Goal: Information Seeking & Learning: Learn about a topic

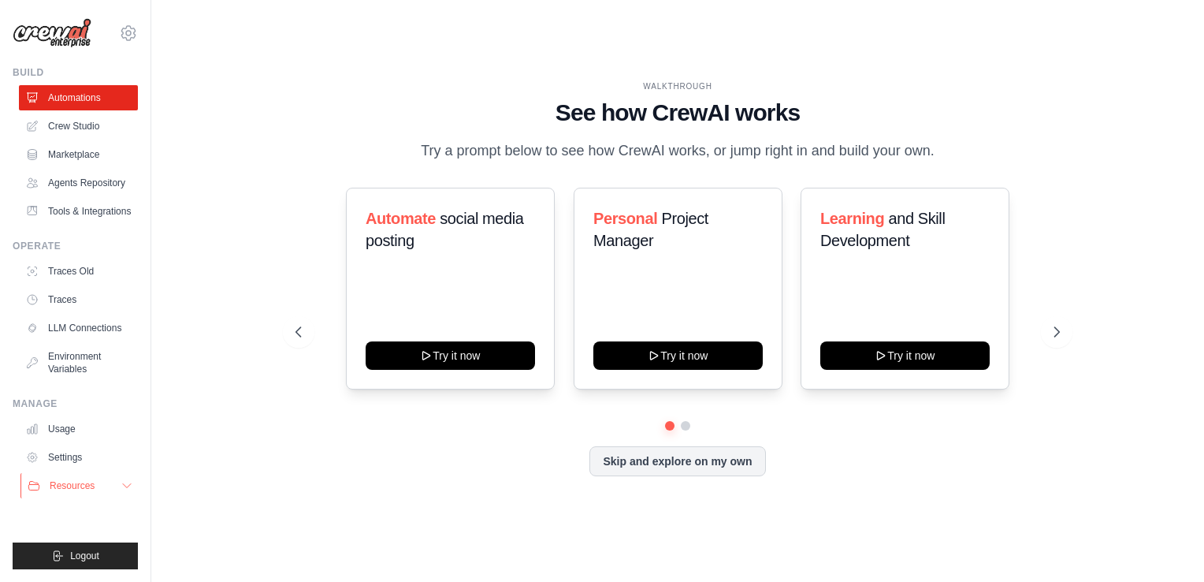
click at [113, 485] on button "Resources" at bounding box center [79, 485] width 119 height 25
click at [115, 486] on button "Resources" at bounding box center [79, 485] width 119 height 25
click at [126, 487] on icon at bounding box center [127, 486] width 8 height 4
click at [64, 486] on span "Resources" at bounding box center [72, 485] width 45 height 13
click at [113, 482] on button "Resources" at bounding box center [79, 485] width 119 height 25
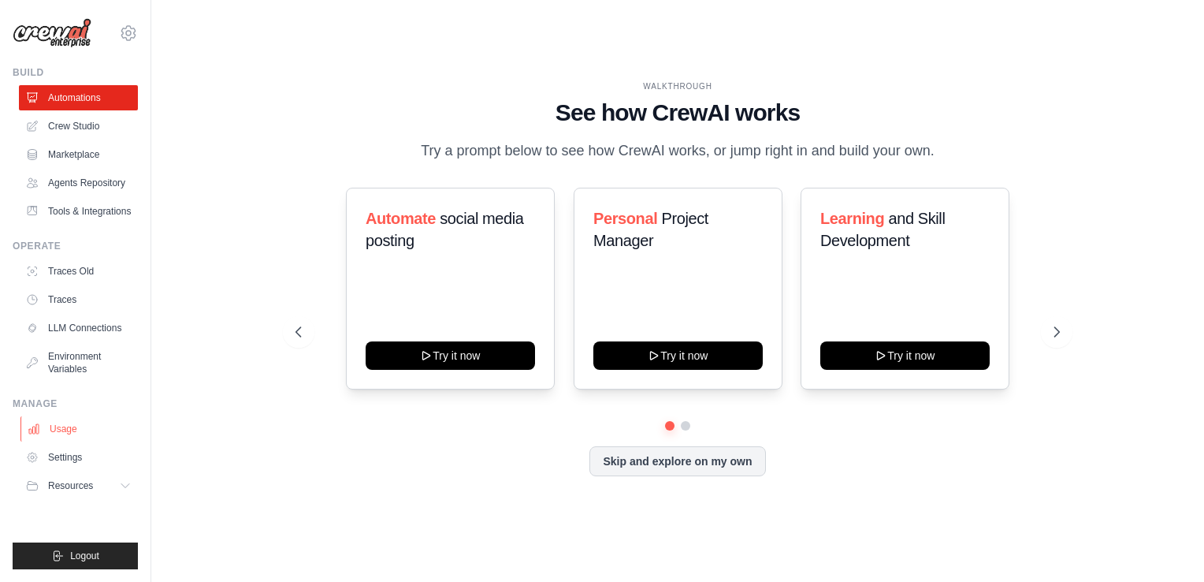
click at [67, 421] on link "Usage" at bounding box center [79, 428] width 119 height 25
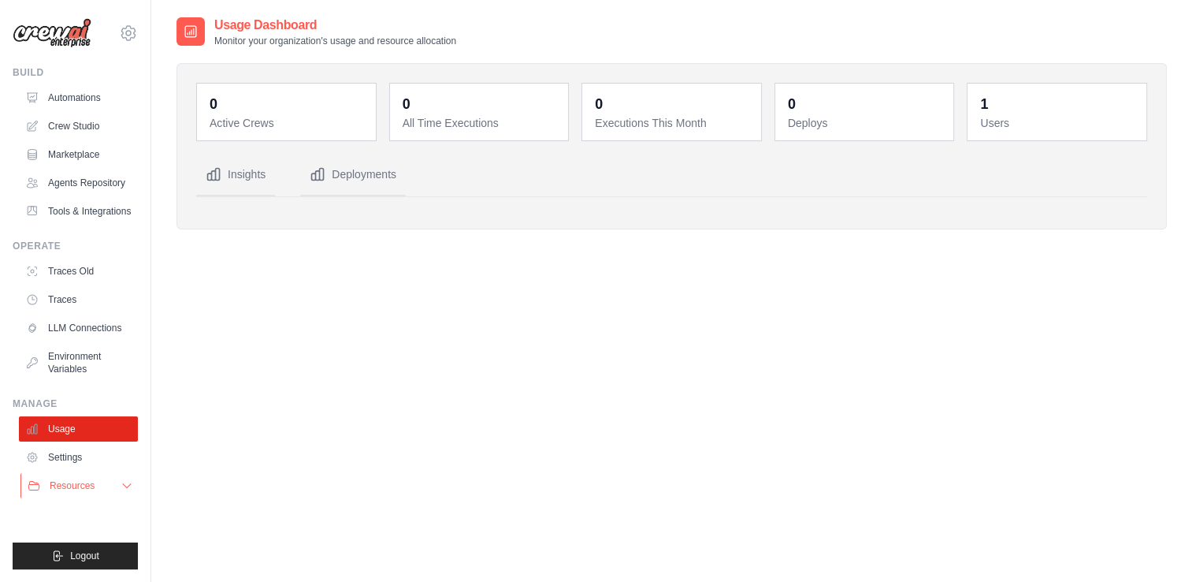
click at [123, 486] on icon at bounding box center [127, 485] width 13 height 13
click at [67, 459] on link "Settings" at bounding box center [79, 456] width 119 height 25
drag, startPoint x: 588, startPoint y: 418, endPoint x: 576, endPoint y: 432, distance: 18.5
click at [576, 431] on div "Usage Dashboard Monitor your organization's usage and resource allocation 0 Act…" at bounding box center [672, 307] width 991 height 582
click at [1031, 106] on dd "1" at bounding box center [1058, 104] width 157 height 22
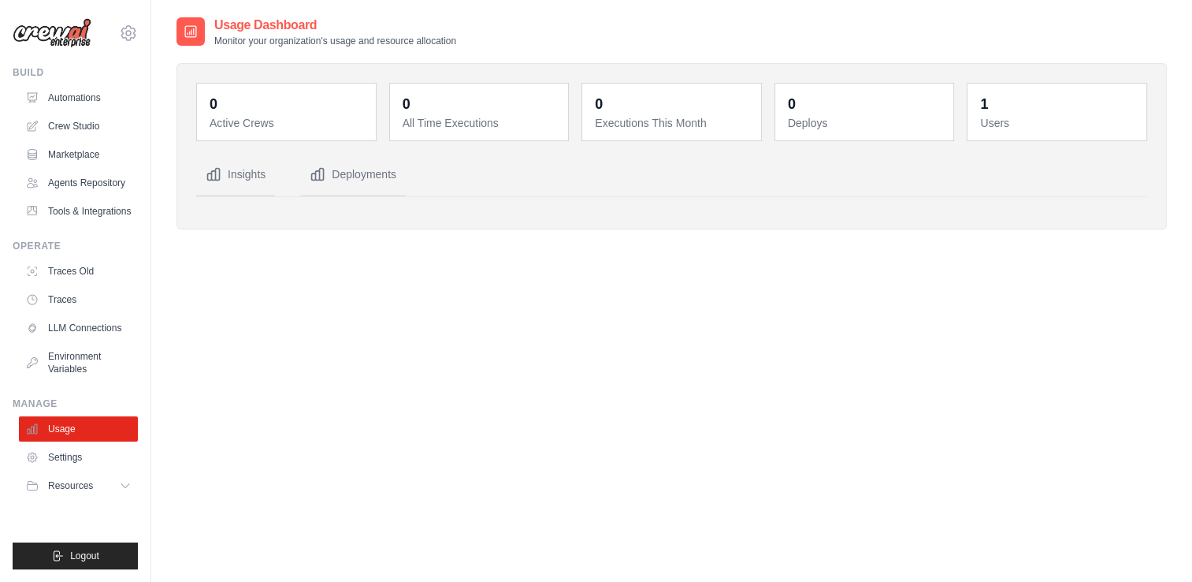
click at [1031, 106] on dd "1" at bounding box center [1058, 104] width 157 height 22
click at [980, 102] on div "1 Users" at bounding box center [1057, 112] width 160 height 38
drag, startPoint x: 980, startPoint y: 102, endPoint x: 796, endPoint y: 376, distance: 329.4
click at [806, 371] on div "Usage Dashboard Monitor your organization's usage and resource allocation 0 Act…" at bounding box center [672, 307] width 991 height 582
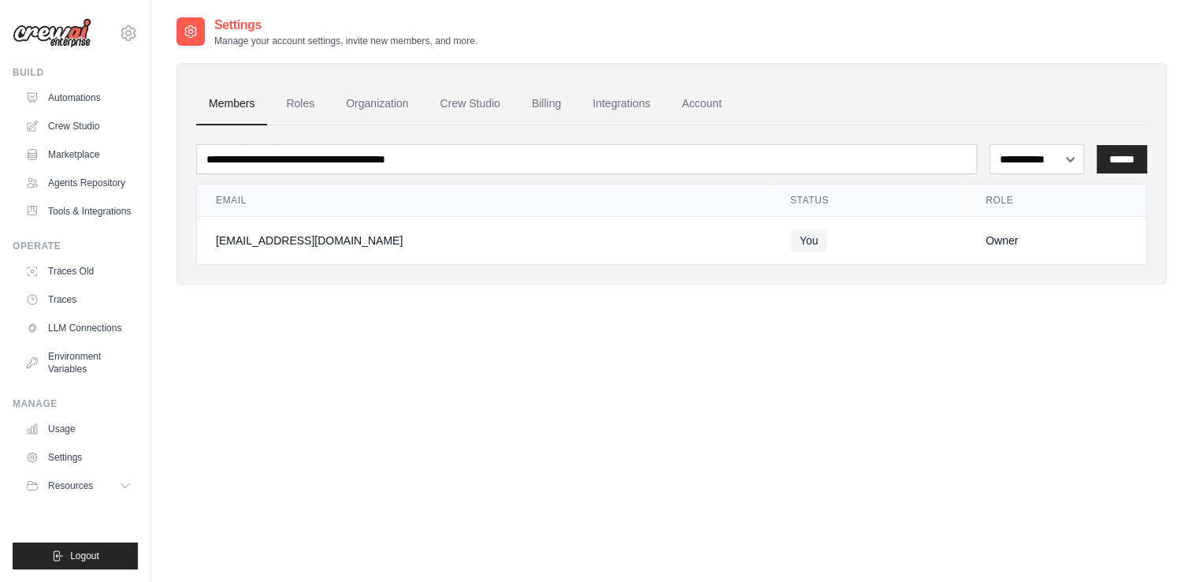
click at [128, 21] on div "[EMAIL_ADDRESS][DOMAIN_NAME] Settings" at bounding box center [75, 25] width 125 height 50
click at [126, 33] on icon at bounding box center [128, 33] width 5 height 5
click at [66, 429] on link "Usage" at bounding box center [79, 428] width 119 height 25
click at [117, 481] on button "Resources" at bounding box center [79, 485] width 119 height 25
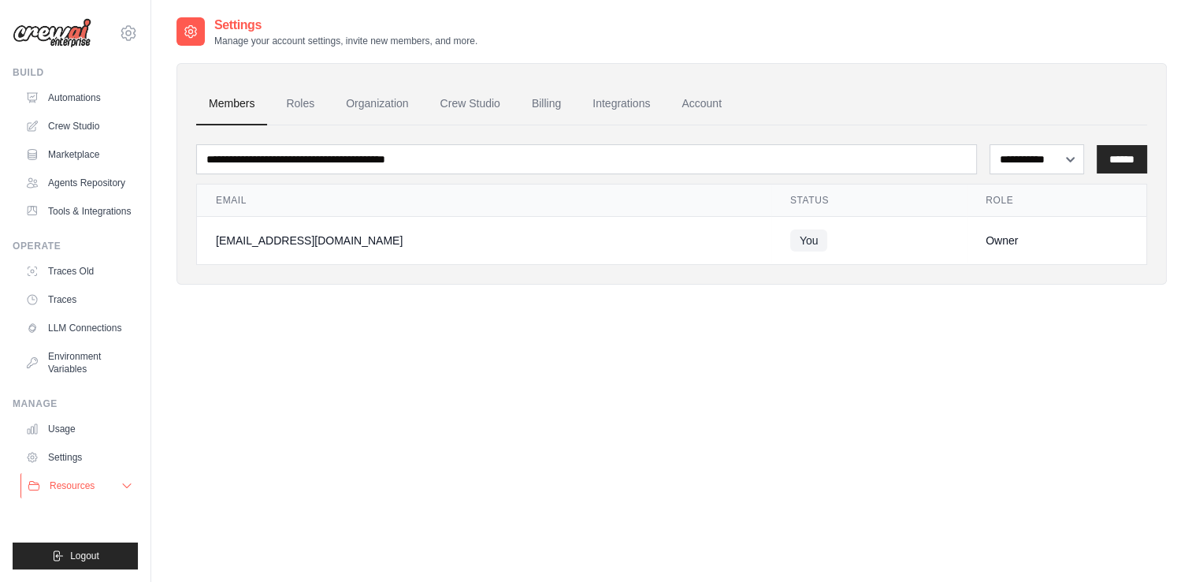
click at [80, 484] on span "Resources" at bounding box center [72, 485] width 45 height 13
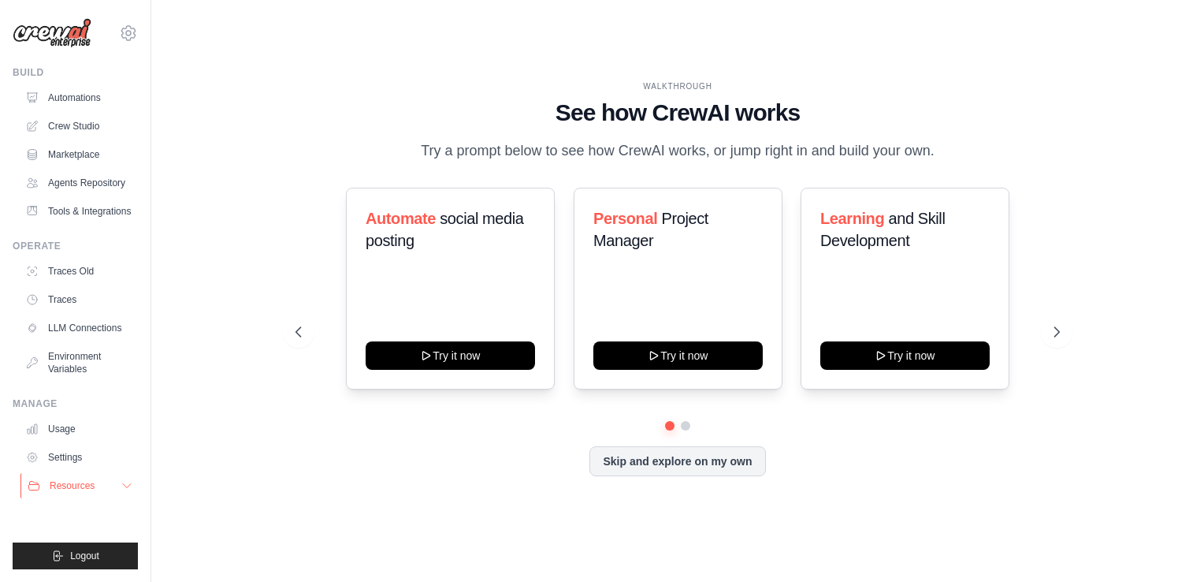
click at [82, 487] on span "Resources" at bounding box center [72, 485] width 45 height 13
click at [682, 424] on button at bounding box center [685, 425] width 13 height 13
click at [679, 426] on button at bounding box center [685, 425] width 13 height 13
click at [665, 421] on button at bounding box center [670, 426] width 12 height 12
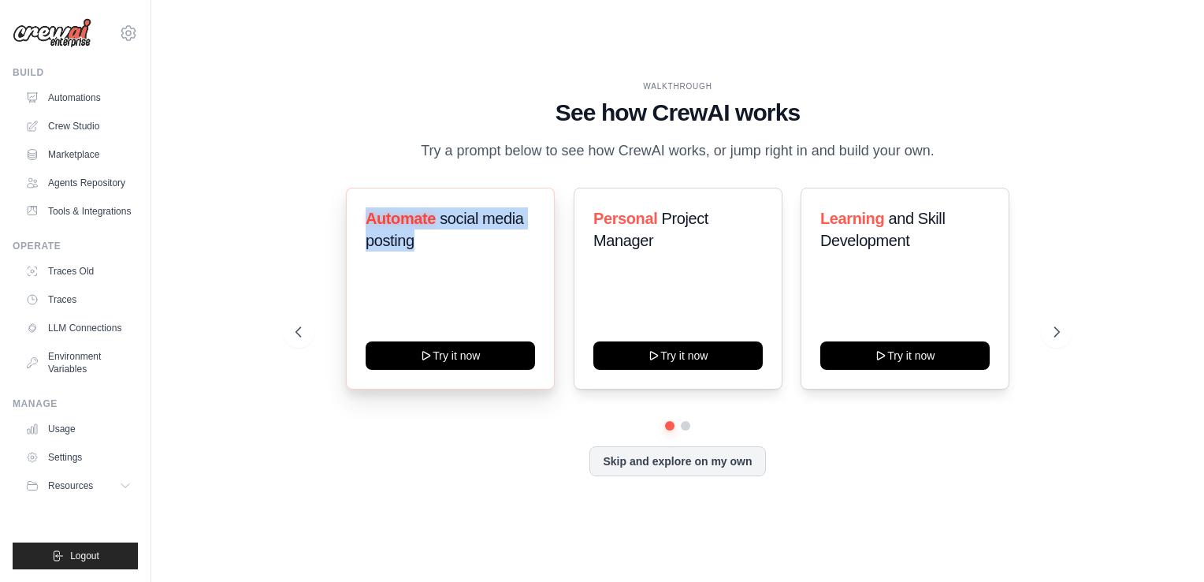
drag, startPoint x: 429, startPoint y: 236, endPoint x: 358, endPoint y: 206, distance: 76.7
click at [358, 206] on div "Automate social media posting Try it now" at bounding box center [450, 289] width 209 height 202
drag, startPoint x: 358, startPoint y: 206, endPoint x: 489, endPoint y: 260, distance: 142.1
click at [496, 260] on div "Automate social media posting" at bounding box center [450, 235] width 169 height 57
click at [535, 143] on p "Try a prompt below to see how CrewAI works, or jump right in and build your own." at bounding box center [678, 150] width 530 height 23
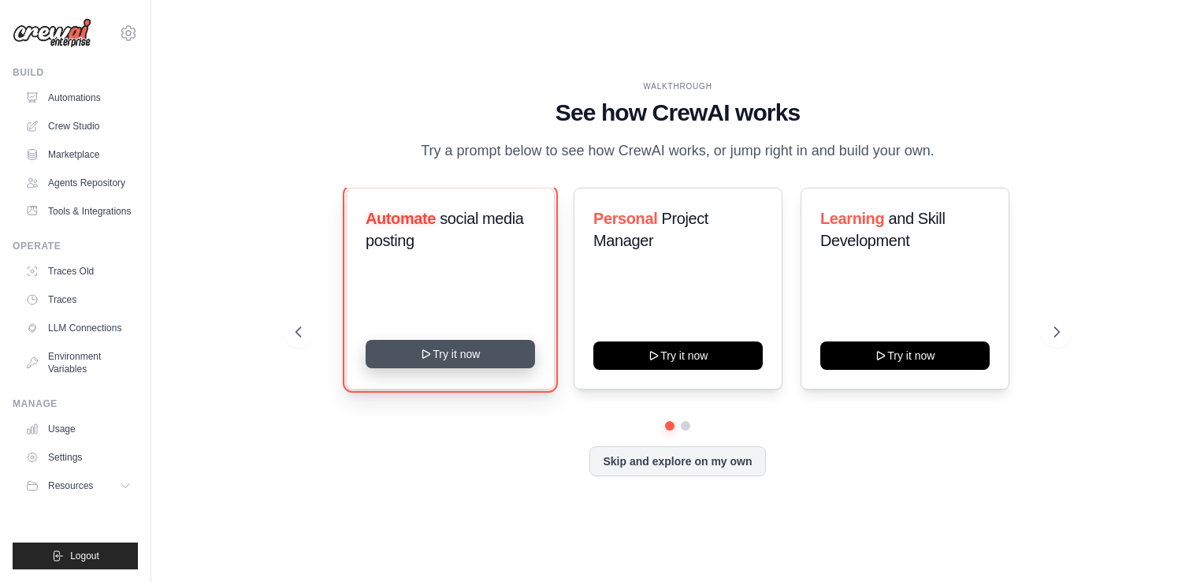
click at [453, 361] on button "Try it now" at bounding box center [450, 354] width 169 height 28
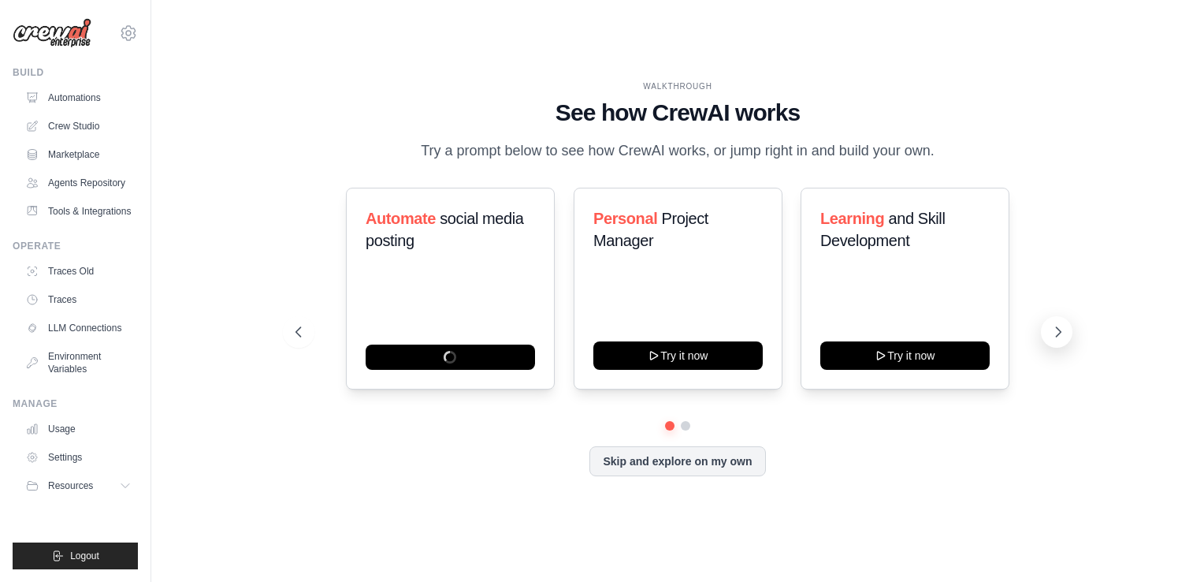
click at [1059, 329] on icon at bounding box center [1058, 332] width 16 height 16
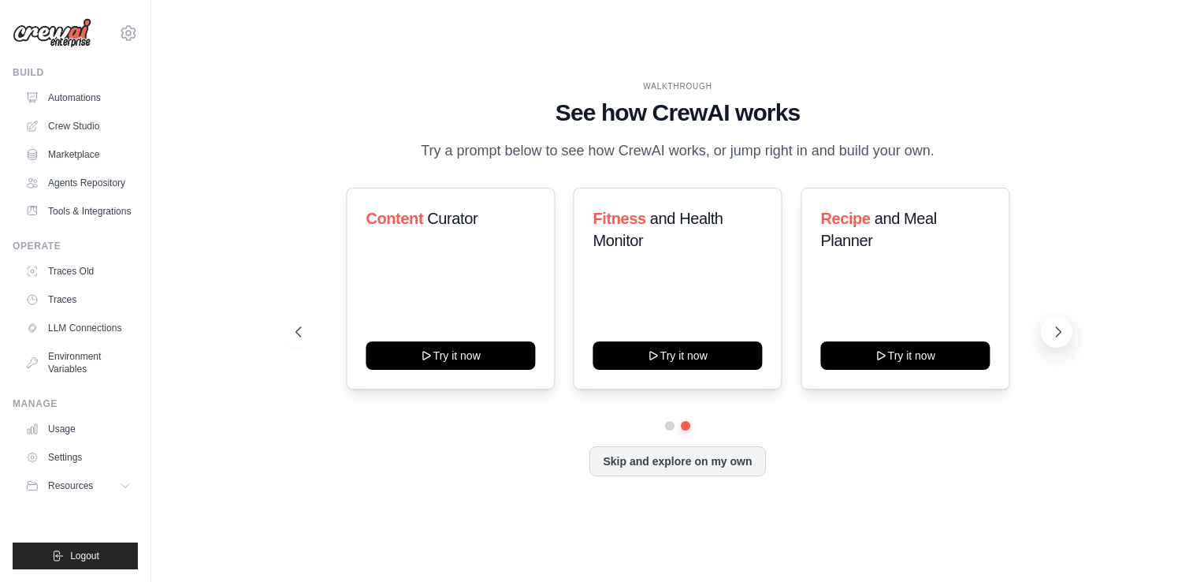
click at [1059, 329] on icon at bounding box center [1058, 332] width 16 height 16
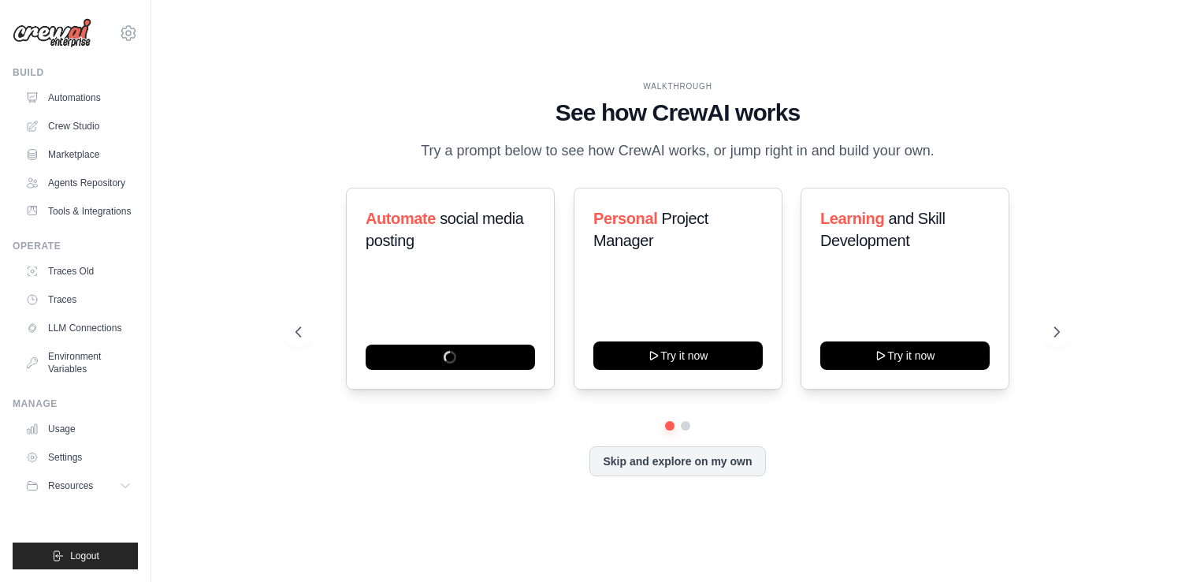
click at [1163, 151] on div "WALKTHROUGH See how CrewAI works Try a prompt below to see how CrewAI works, or…" at bounding box center [678, 291] width 1002 height 550
click at [378, 86] on div "WALKTHROUGH" at bounding box center [678, 86] width 764 height 12
click at [940, 473] on div "Skip and explore on my own" at bounding box center [678, 461] width 764 height 30
click at [1113, 199] on div "WALKTHROUGH See how CrewAI works Try a prompt below to see how CrewAI works, or…" at bounding box center [678, 291] width 1002 height 550
click at [508, 84] on div "WALKTHROUGH" at bounding box center [678, 86] width 764 height 12
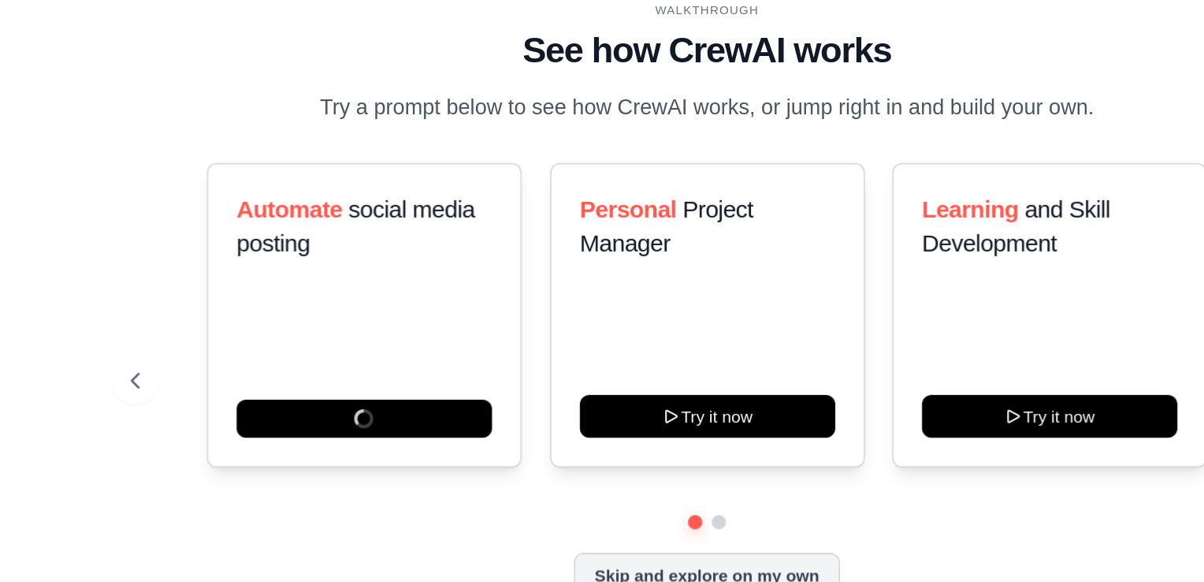
click at [247, 207] on div "WALKTHROUGH See how CrewAI works Try a prompt below to see how CrewAI works, or…" at bounding box center [678, 291] width 1002 height 550
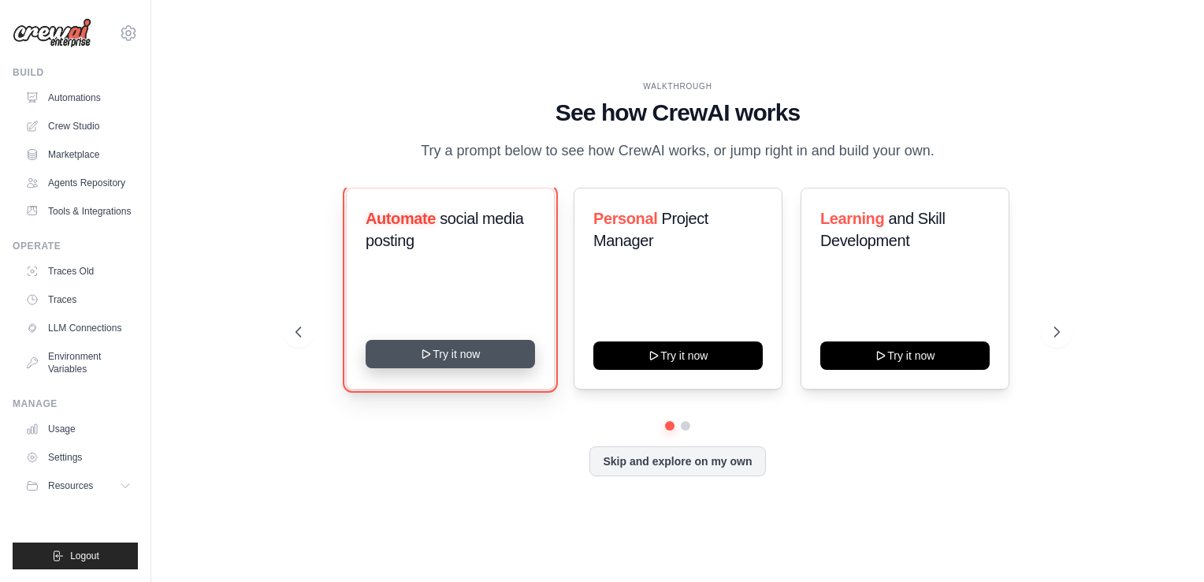
click at [489, 351] on button "Try it now" at bounding box center [450, 354] width 169 height 28
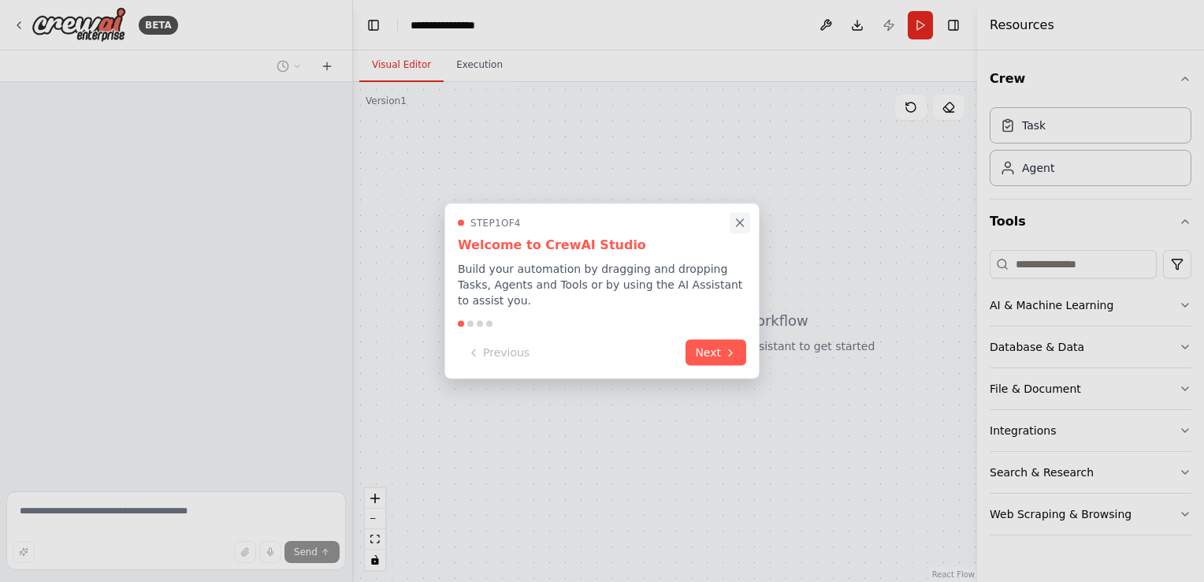
click at [744, 229] on icon "Close walkthrough" at bounding box center [740, 223] width 14 height 14
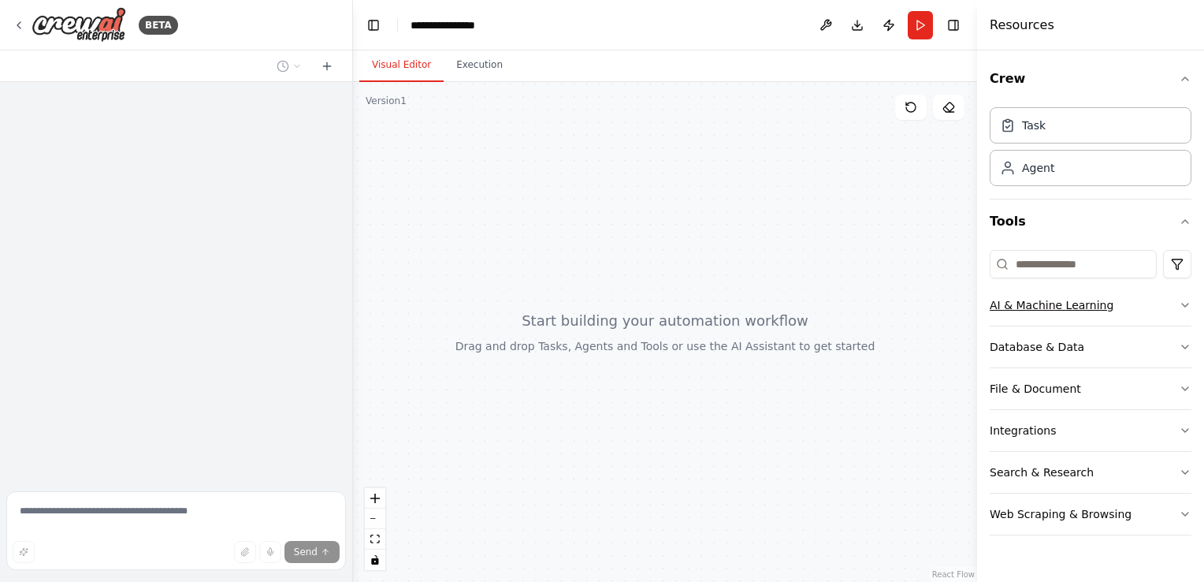
click at [1188, 307] on icon "button" at bounding box center [1185, 305] width 13 height 13
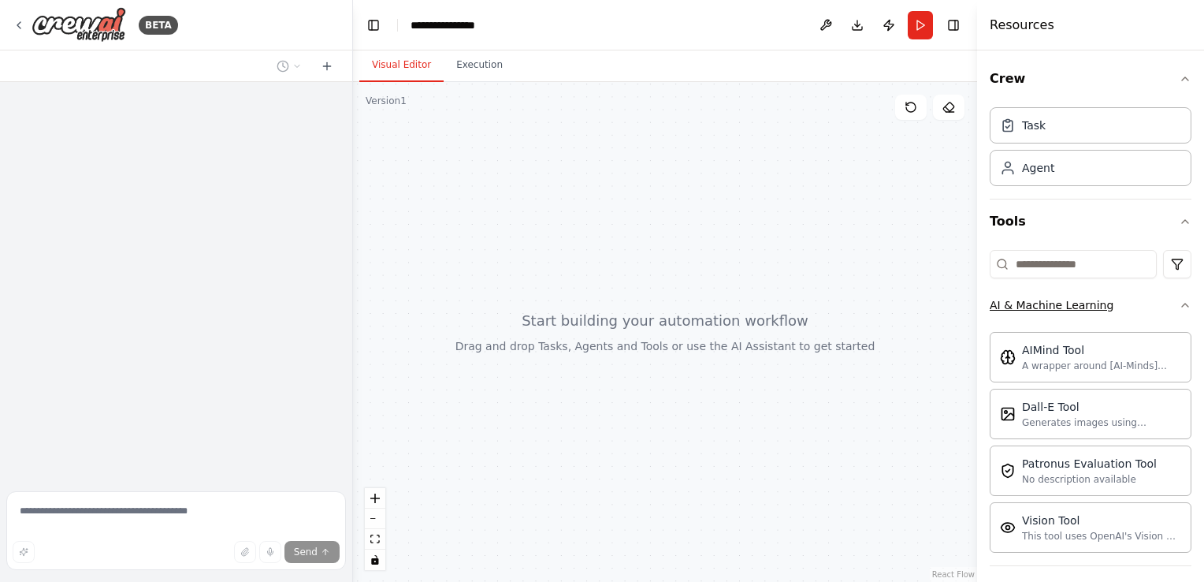
click at [1179, 303] on icon "button" at bounding box center [1185, 305] width 13 height 13
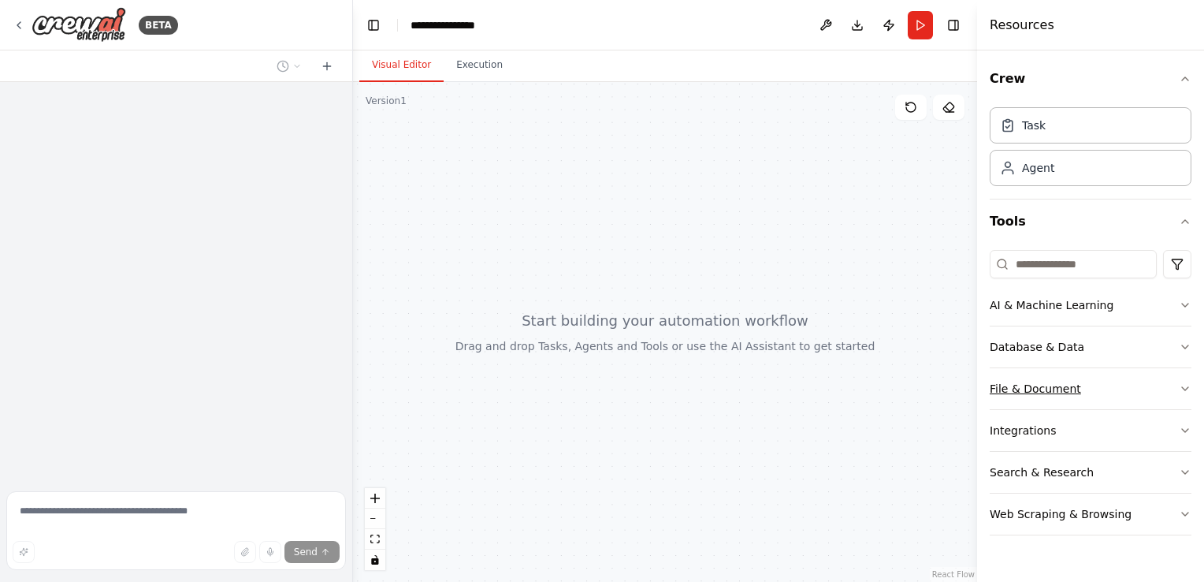
click at [1186, 385] on icon "button" at bounding box center [1185, 388] width 13 height 13
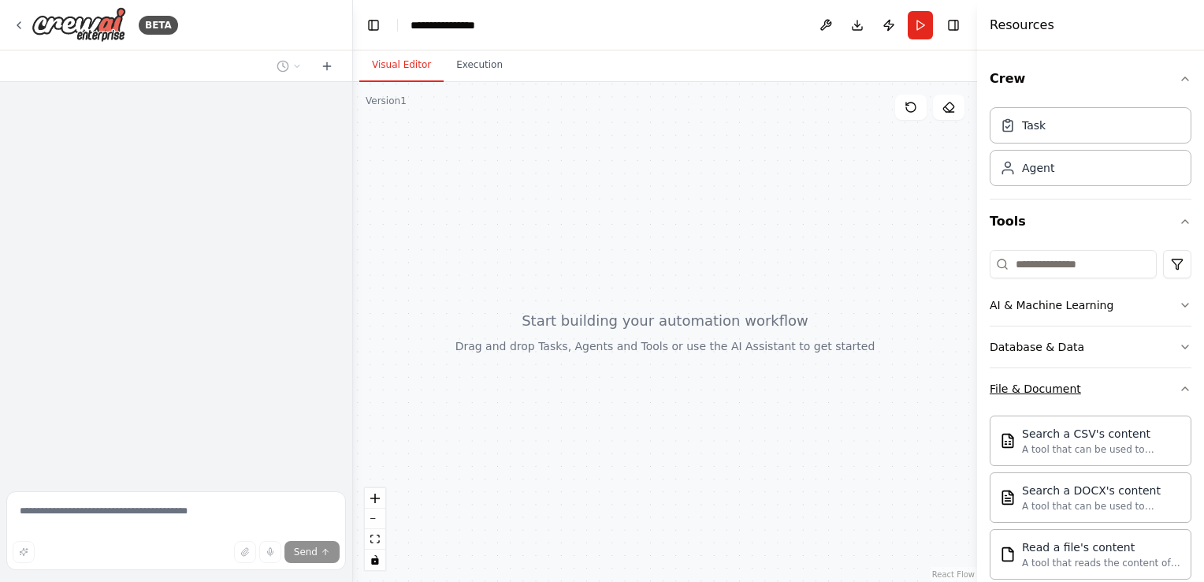
click at [1179, 386] on icon "button" at bounding box center [1185, 388] width 13 height 13
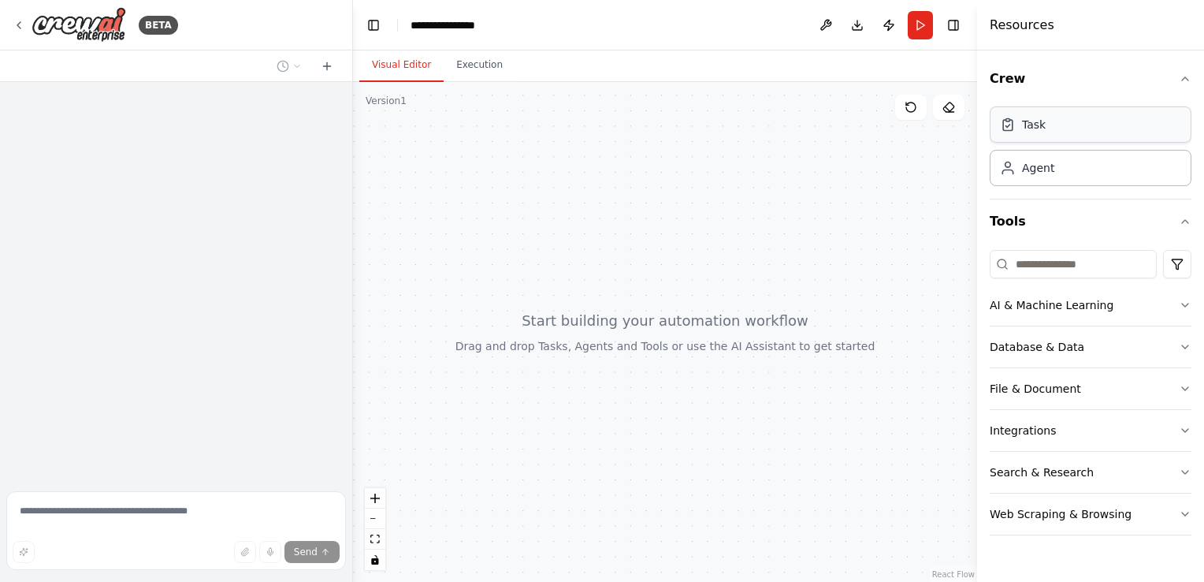
click at [1081, 128] on div "Task" at bounding box center [1091, 124] width 202 height 36
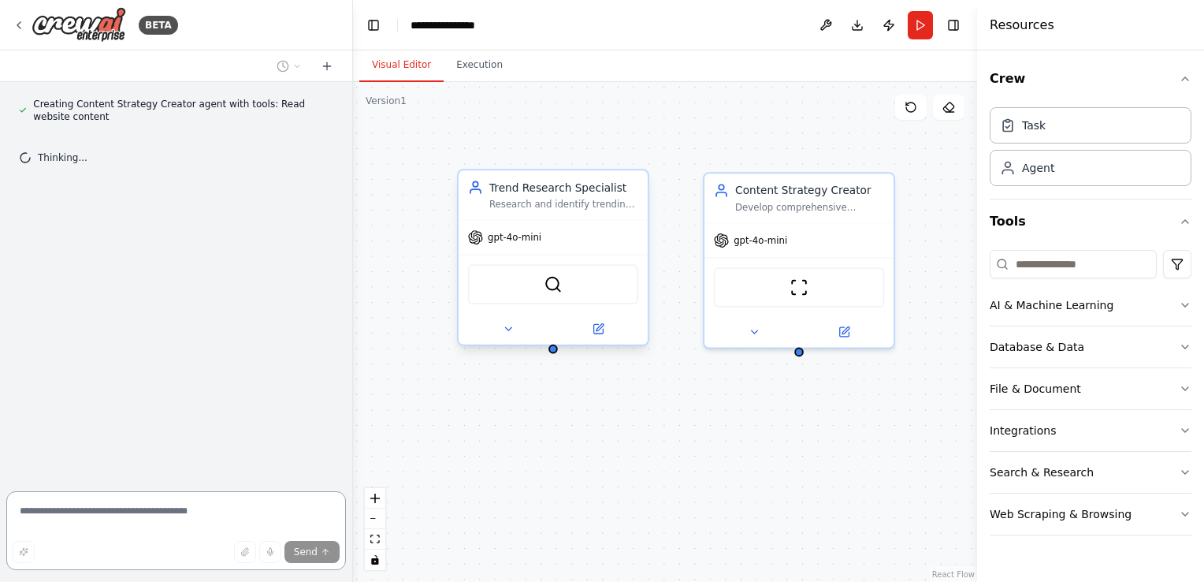
scroll to position [437, 0]
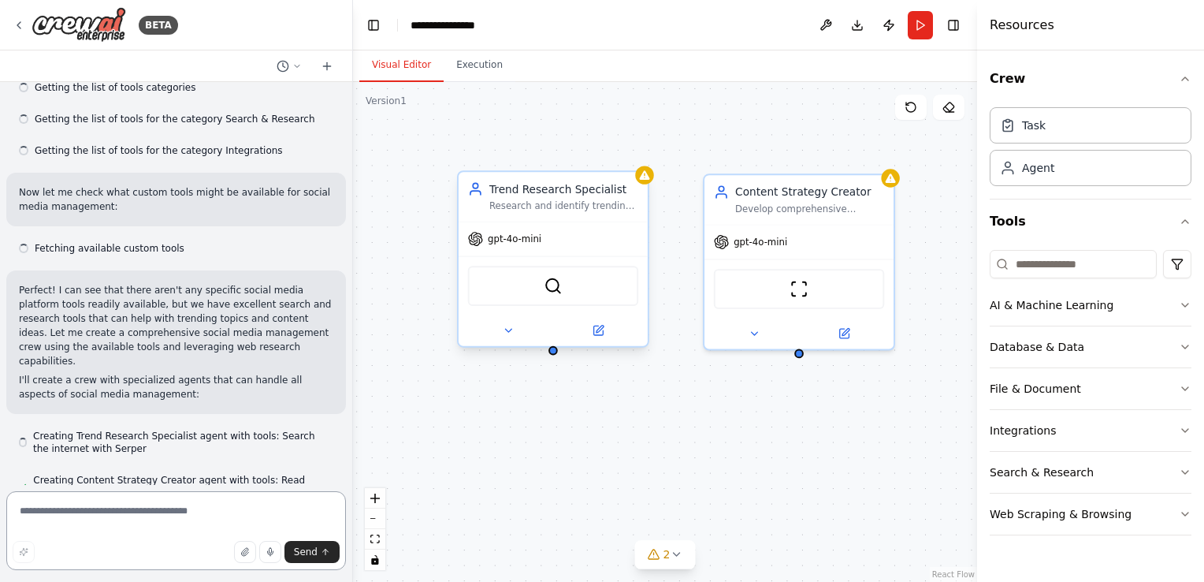
drag, startPoint x: 541, startPoint y: 329, endPoint x: 559, endPoint y: 338, distance: 20.1
click at [559, 338] on div "Trend Research Specialist Research and identify trending topics, hashtags, and …" at bounding box center [665, 332] width 624 height 500
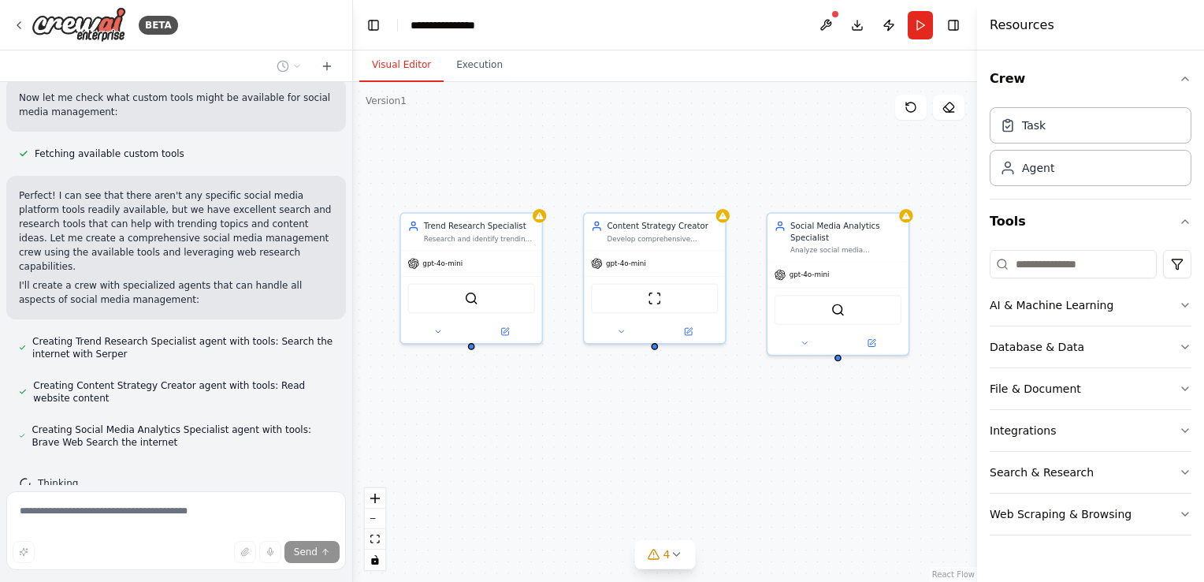
drag, startPoint x: 902, startPoint y: 399, endPoint x: 757, endPoint y: 400, distance: 145.0
click at [757, 400] on div "Trend Research Specialist Research and identify trending topics, hashtags, and …" at bounding box center [665, 332] width 624 height 500
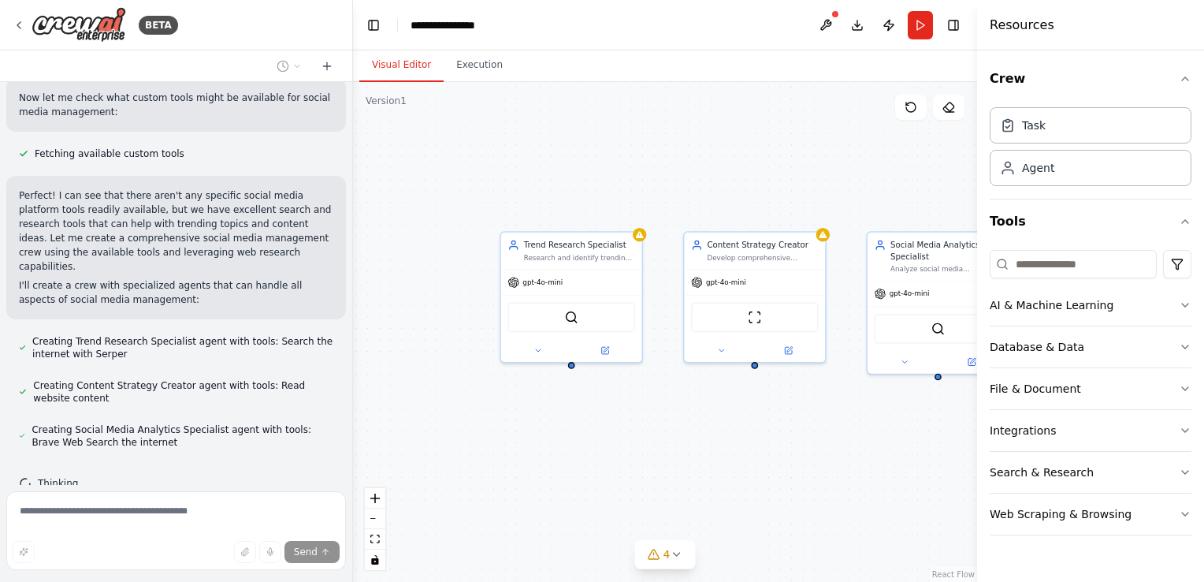
drag, startPoint x: 745, startPoint y: 178, endPoint x: 804, endPoint y: 188, distance: 59.2
click at [804, 188] on div "Trend Research Specialist Research and identify trending topics, hashtags, and …" at bounding box center [665, 332] width 624 height 500
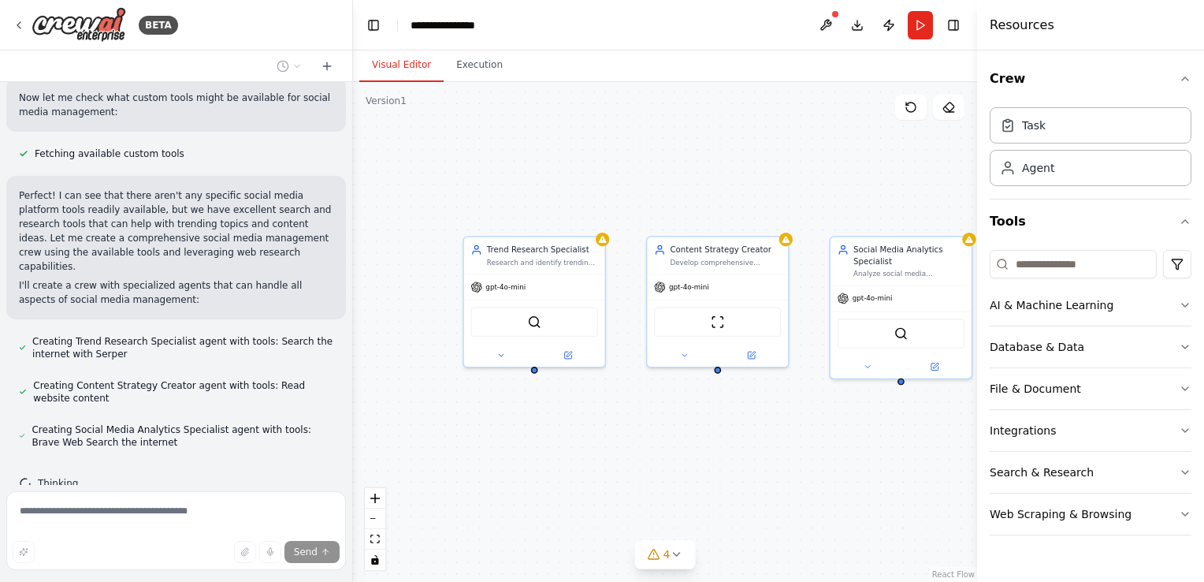
drag, startPoint x: 885, startPoint y: 154, endPoint x: 843, endPoint y: 161, distance: 42.2
click at [843, 161] on div "Trend Research Specialist Research and identify trending topics, hashtags, and …" at bounding box center [665, 332] width 624 height 500
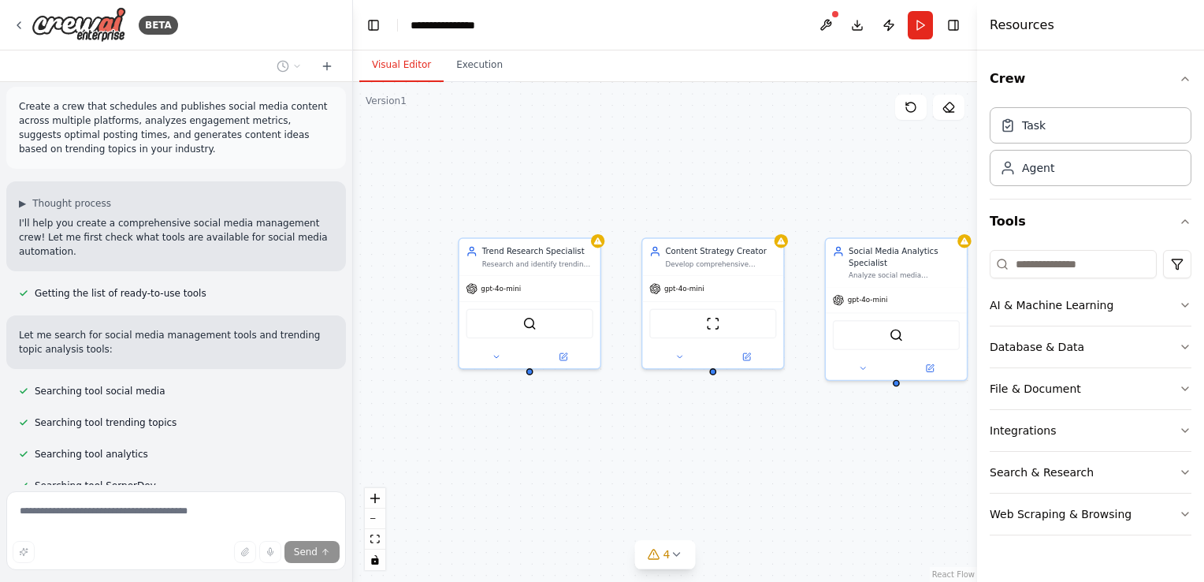
scroll to position [0, 0]
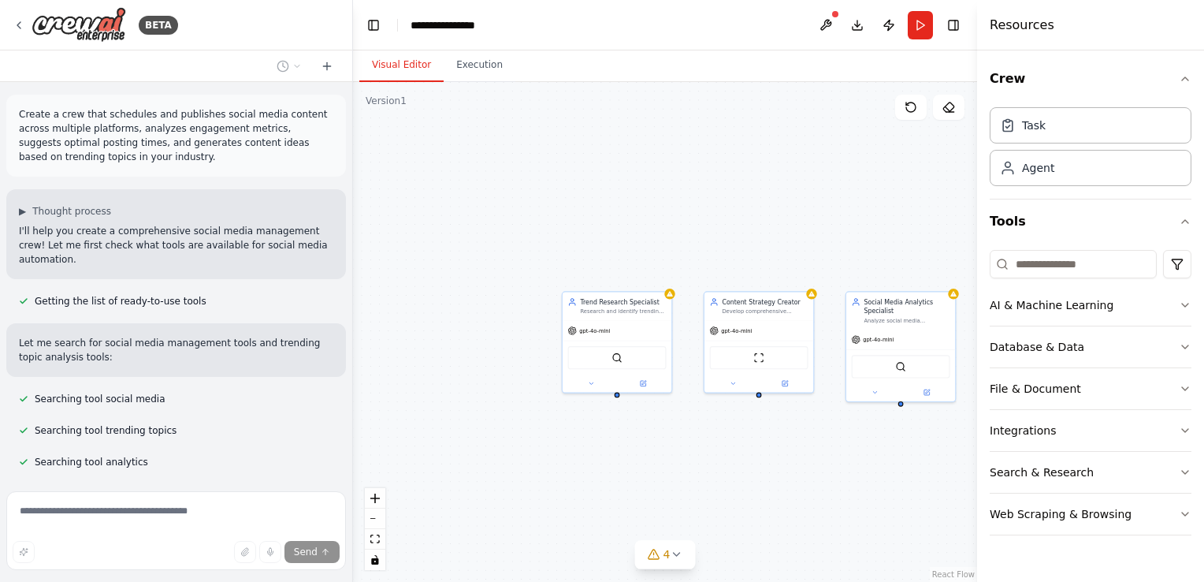
drag, startPoint x: 808, startPoint y: 392, endPoint x: 853, endPoint y: 421, distance: 53.1
click at [857, 422] on div "Trend Research Specialist Research and identify trending topics, hashtags, and …" at bounding box center [665, 332] width 624 height 500
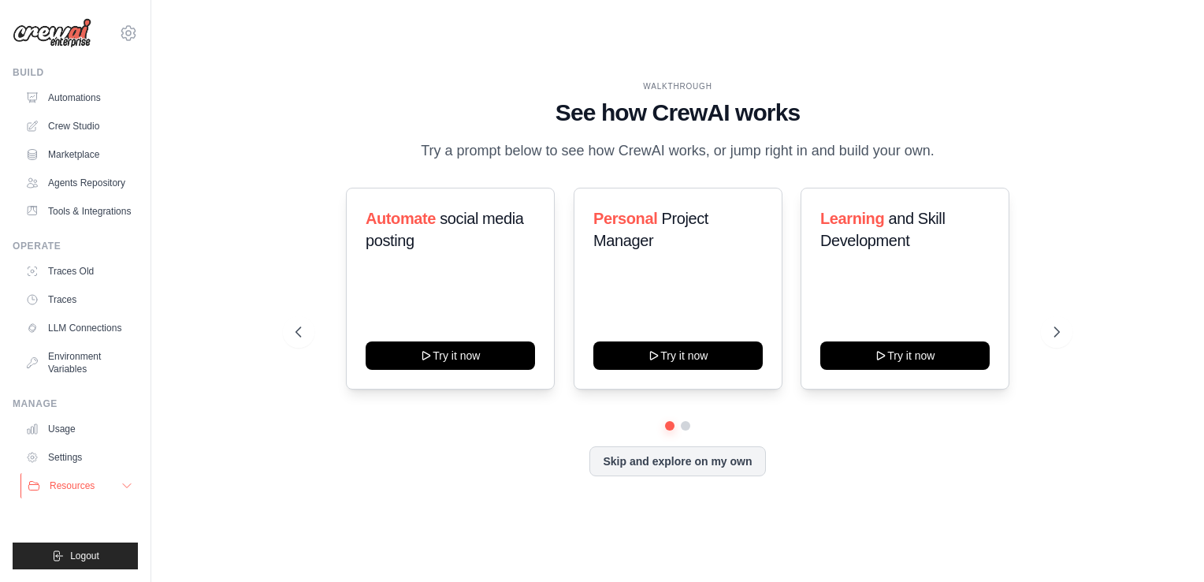
click at [77, 485] on span "Resources" at bounding box center [72, 485] width 45 height 13
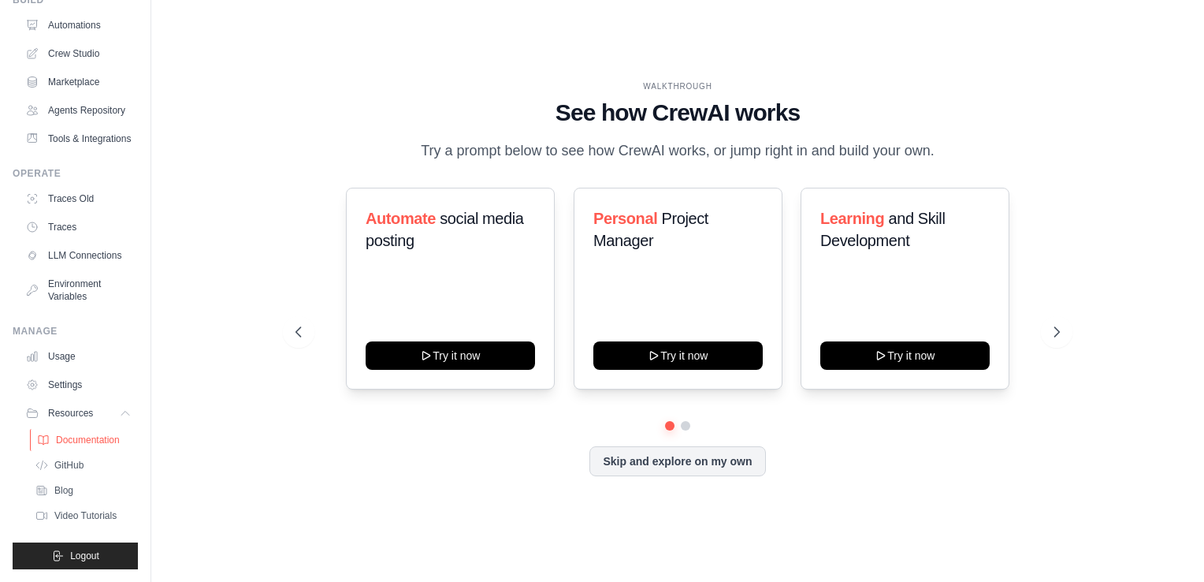
click at [81, 443] on span "Documentation" at bounding box center [88, 439] width 64 height 13
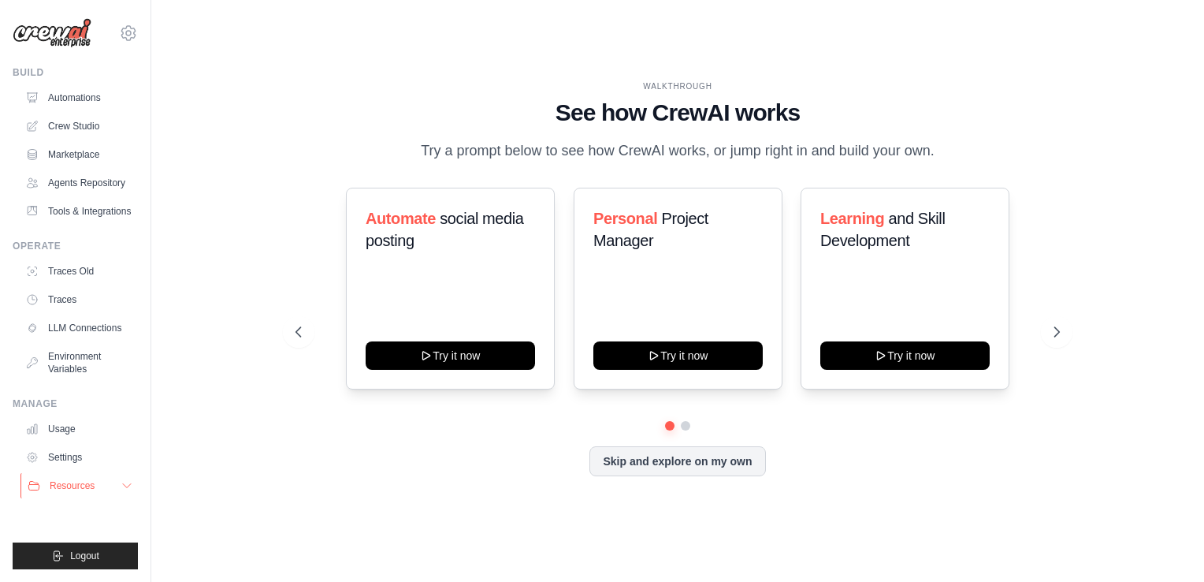
click at [104, 495] on button "Resources" at bounding box center [79, 485] width 119 height 25
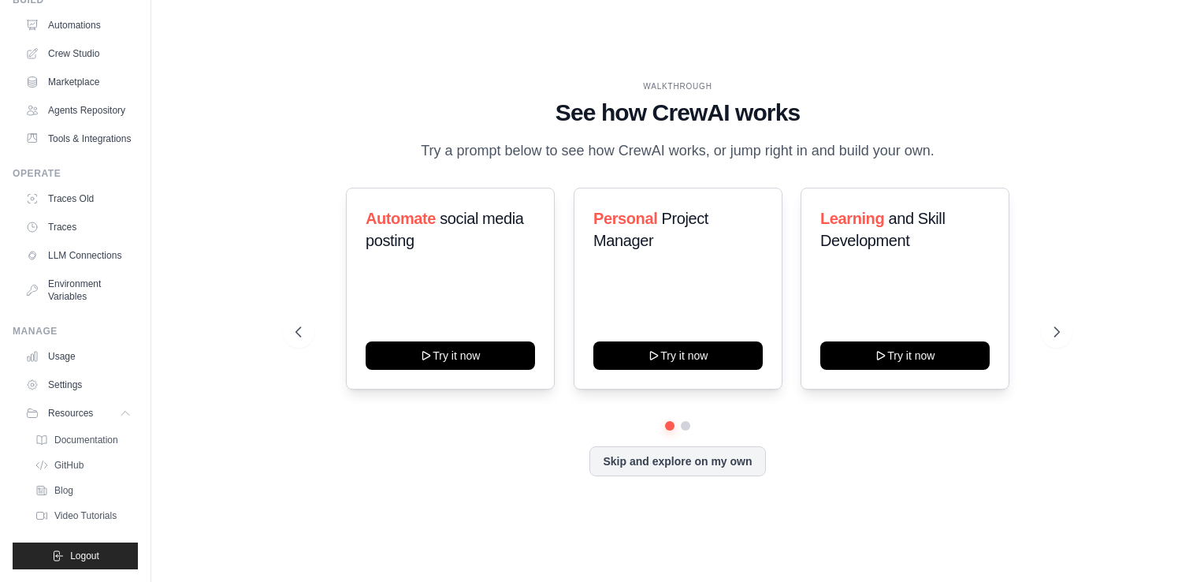
scroll to position [109, 0]
click at [83, 441] on span "Documentation" at bounding box center [88, 439] width 64 height 13
